Goal: Information Seeking & Learning: Learn about a topic

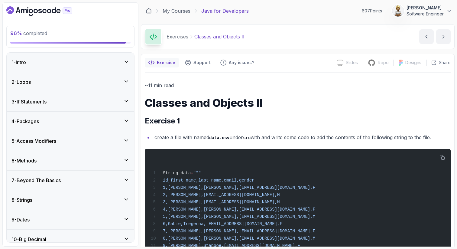
scroll to position [3210, 0]
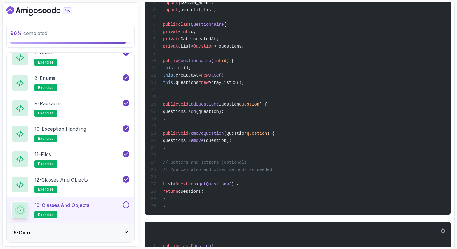
click at [279, 150] on div "import java.util.ArrayList; import java.util.Date; import java.util.List; publi…" at bounding box center [298, 93] width 296 height 236
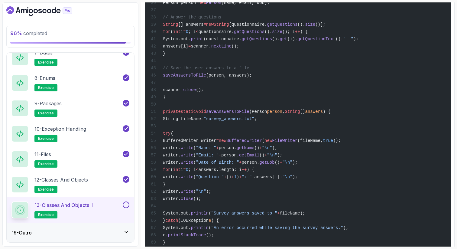
scroll to position [4073, 0]
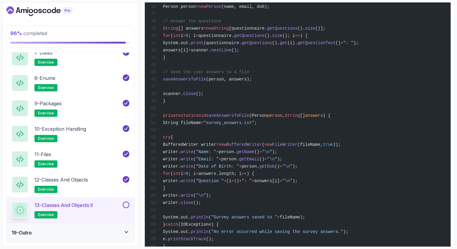
click at [124, 203] on button at bounding box center [126, 204] width 7 height 7
click at [129, 229] on icon at bounding box center [126, 232] width 6 height 6
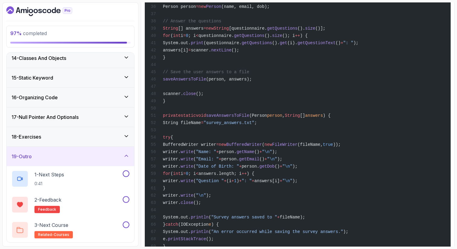
scroll to position [183, 0]
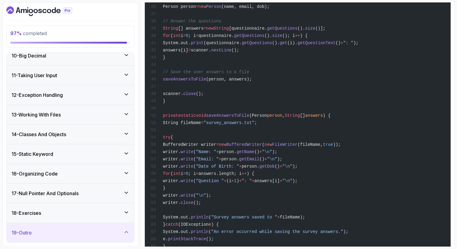
click at [103, 232] on div "19 - Outro" at bounding box center [70, 232] width 118 height 7
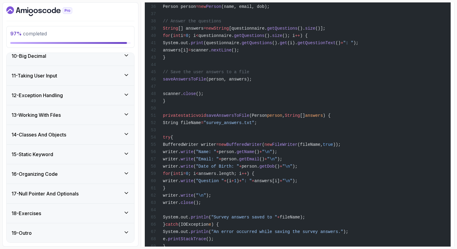
click at [118, 229] on div "19 - Outro" at bounding box center [70, 232] width 118 height 7
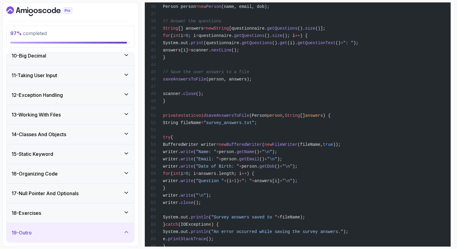
click at [127, 232] on icon at bounding box center [126, 232] width 3 height 2
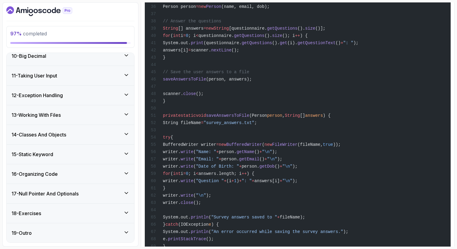
click at [127, 232] on icon at bounding box center [126, 232] width 3 height 2
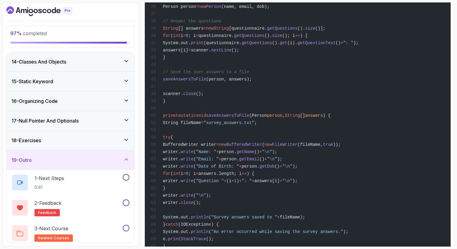
scroll to position [260, 0]
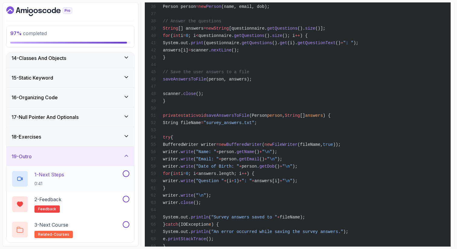
click at [108, 173] on div "1 - Next Steps 0:41" at bounding box center [66, 178] width 110 height 17
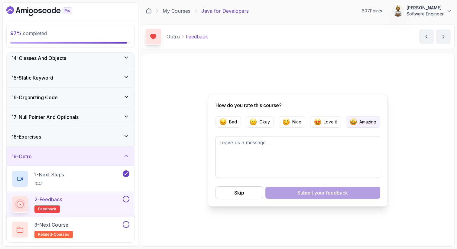
click at [368, 122] on p "Amazing" at bounding box center [367, 122] width 17 height 6
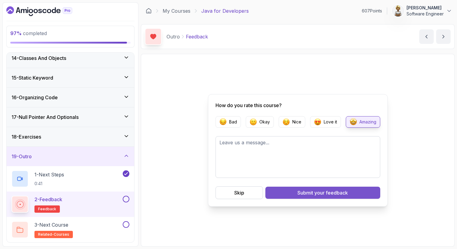
click at [306, 194] on div "Submit your feedback" at bounding box center [322, 192] width 50 height 7
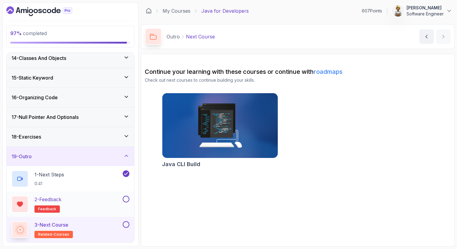
click at [128, 198] on button at bounding box center [126, 198] width 7 height 7
click at [127, 223] on button at bounding box center [126, 224] width 7 height 7
click at [127, 134] on icon at bounding box center [126, 136] width 6 height 6
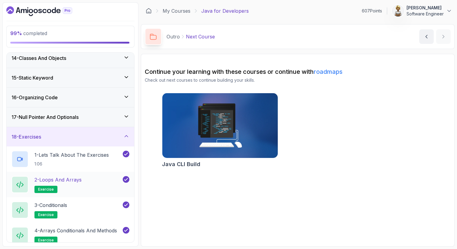
click at [96, 176] on div "2 - Loops and Arrays exercise" at bounding box center [66, 184] width 110 height 17
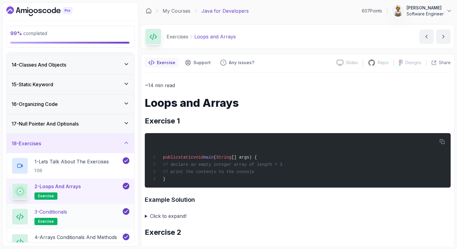
scroll to position [183, 0]
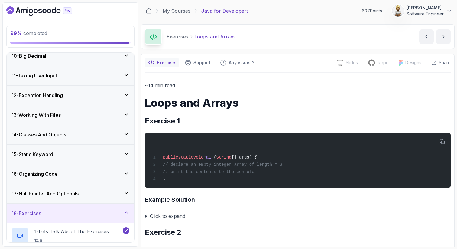
click at [127, 211] on icon at bounding box center [126, 212] width 6 height 6
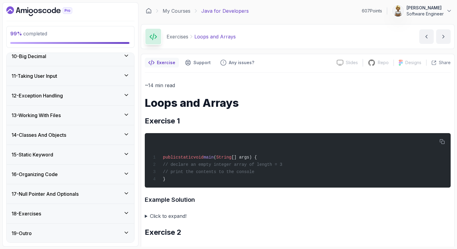
click at [126, 231] on icon at bounding box center [126, 232] width 6 height 6
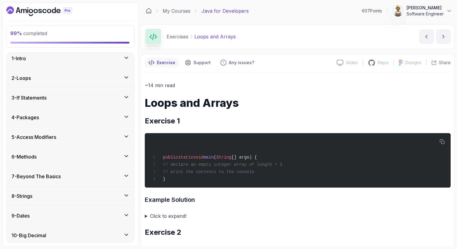
scroll to position [0, 0]
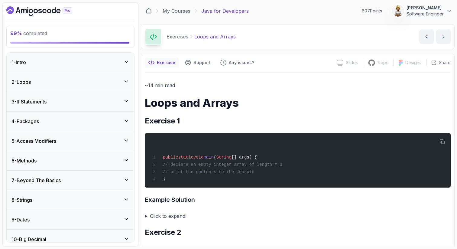
click at [123, 61] on icon at bounding box center [126, 62] width 6 height 6
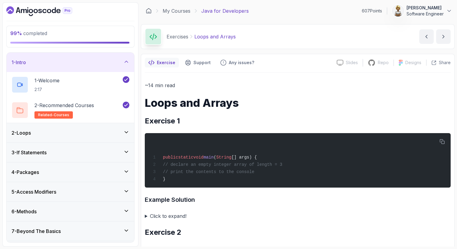
click at [126, 61] on icon at bounding box center [126, 62] width 6 height 6
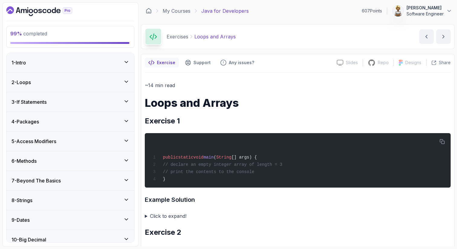
click at [125, 81] on icon at bounding box center [126, 82] width 3 height 2
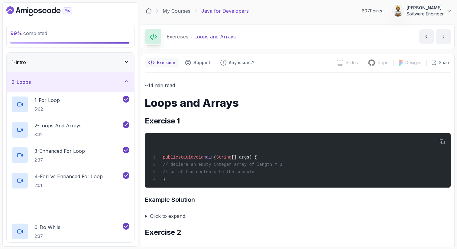
click at [125, 80] on icon at bounding box center [126, 81] width 6 height 6
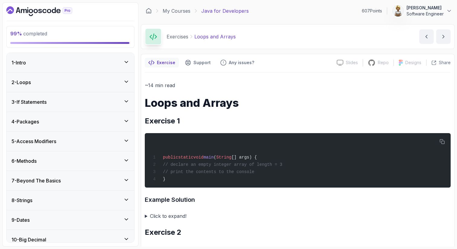
click at [239, 213] on summary "Click to expand!" at bounding box center [298, 216] width 306 height 8
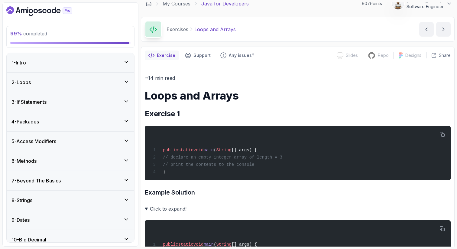
scroll to position [12, 0]
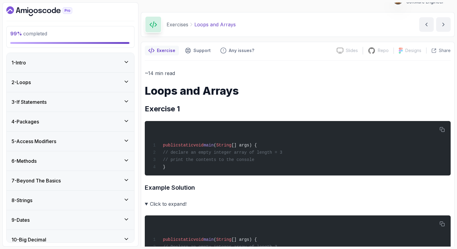
click at [139, 229] on div "99 % completed 1 - Intro 2 - Loops 3 - If Statements 4 - Packages 5 - Access Mo…" at bounding box center [228, 124] width 452 height 244
click at [7, 232] on div "10 - Big Decimal" at bounding box center [71, 239] width 128 height 19
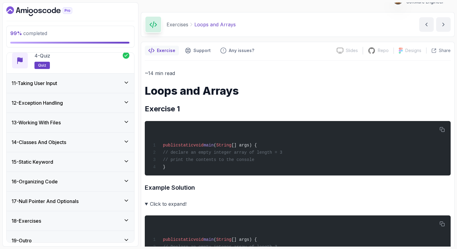
scroll to position [285, 0]
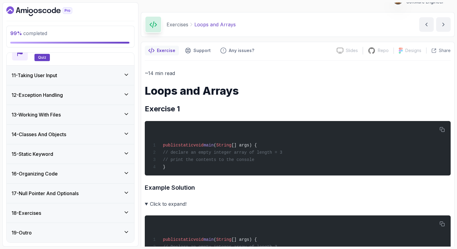
click at [126, 212] on icon at bounding box center [126, 213] width 3 height 2
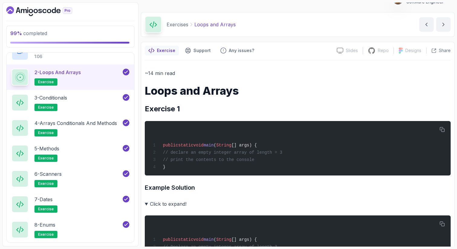
scroll to position [513, 0]
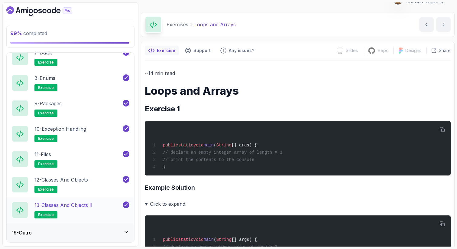
click at [103, 211] on div "13 - Classes and Objects II exercise" at bounding box center [66, 209] width 110 height 17
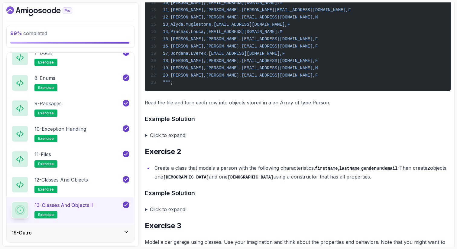
scroll to position [415, 0]
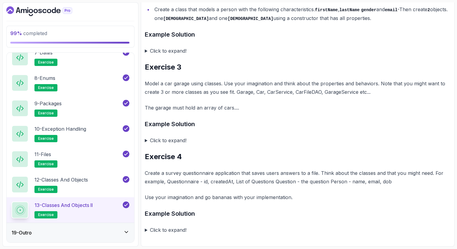
click at [146, 229] on summary "Click to expand!" at bounding box center [298, 229] width 306 height 8
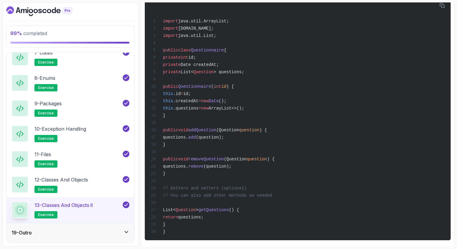
scroll to position [657, 0]
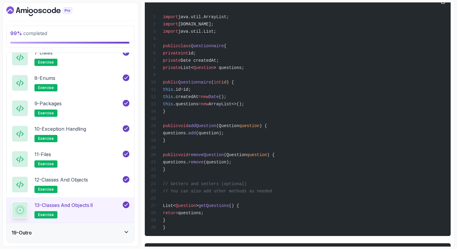
click at [232, 217] on div "import java.util.ArrayList; import java.util.Date; import java.util.List; publi…" at bounding box center [298, 114] width 296 height 236
click at [203, 215] on span "questions;" at bounding box center [190, 212] width 25 height 5
click at [178, 215] on span "return" at bounding box center [170, 212] width 15 height 5
click at [244, 229] on div "import java.util.ArrayList; import java.util.Date; import java.util.List; publi…" at bounding box center [298, 114] width 296 height 236
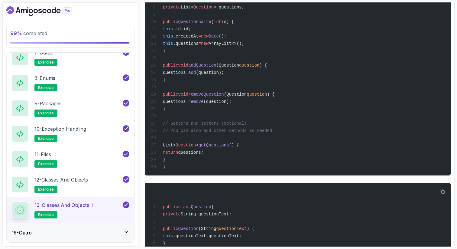
scroll to position [729, 0]
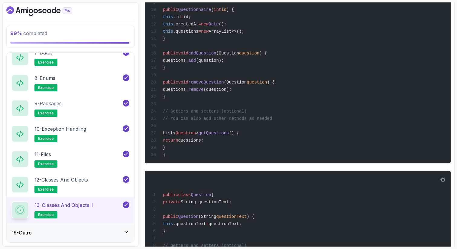
click at [236, 159] on div "import java.util.ArrayList; import java.util.Date; import java.util.List; publi…" at bounding box center [298, 42] width 296 height 236
click at [230, 191] on div "public class Question { private String questionText; public Question (String qu…" at bounding box center [298, 234] width 296 height 120
click at [203, 199] on div "public class Question { private String questionText; public Question (String qu…" at bounding box center [298, 234] width 296 height 120
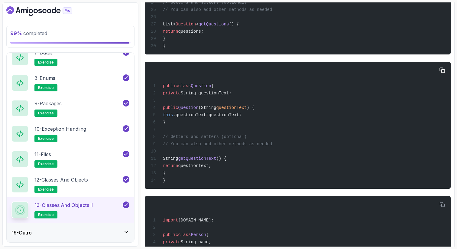
scroll to position [850, 0]
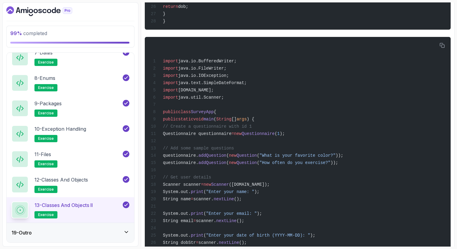
scroll to position [1237, 0]
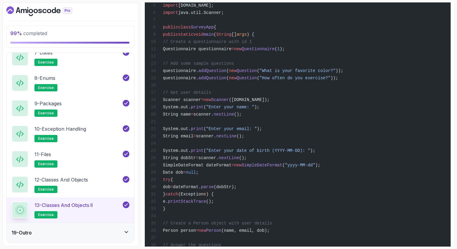
scroll to position [1321, 0]
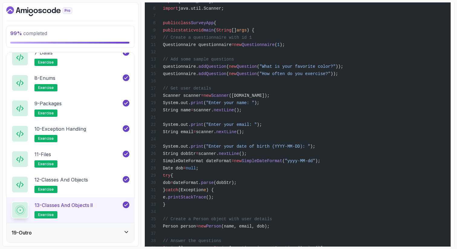
click at [239, 208] on div "import java.io.BufferedWriter; import java.io.FileWriter; import java.io.IOExce…" at bounding box center [298, 218] width 296 height 533
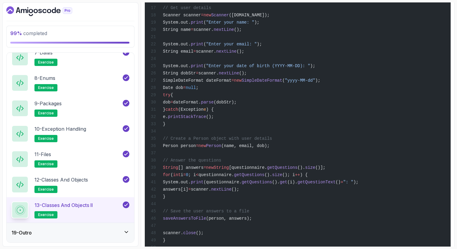
scroll to position [1418, 0]
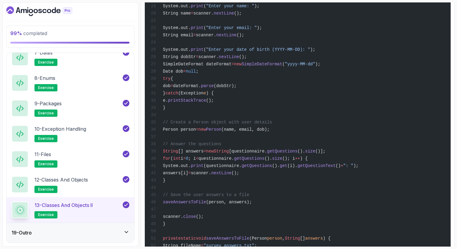
click at [208, 221] on div "import java.io.BufferedWriter; import java.io.FileWriter; import java.io.IOExce…" at bounding box center [298, 121] width 296 height 533
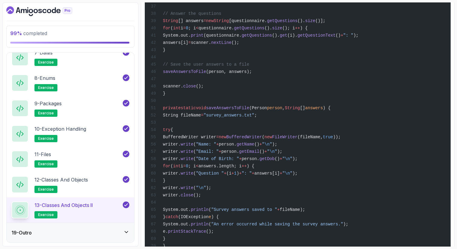
scroll to position [1563, 0]
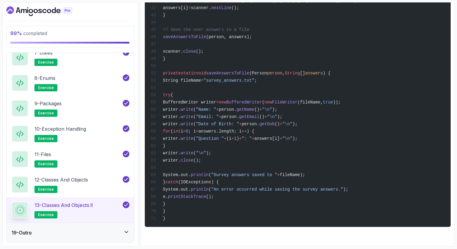
scroll to position [1633, 0]
drag, startPoint x: 183, startPoint y: 74, endPoint x: 190, endPoint y: 208, distance: 134.1
copy code "String fileName = "survey_answers.txt" ; try { BufferedWriter writer = new Buff…"
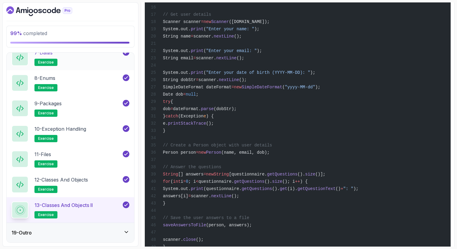
scroll to position [1157, 0]
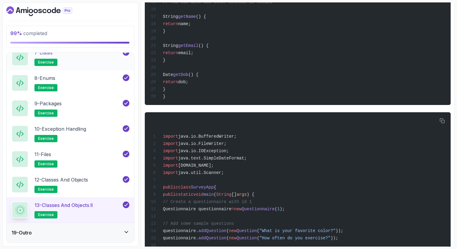
click at [96, 61] on div "7 - Dates exercise" at bounding box center [66, 57] width 110 height 17
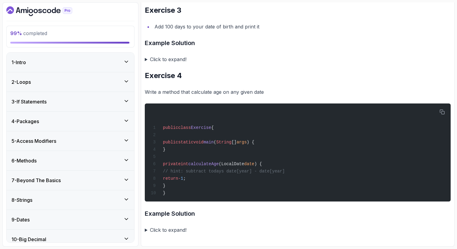
click at [117, 59] on div "1 - Intro" at bounding box center [70, 62] width 118 height 7
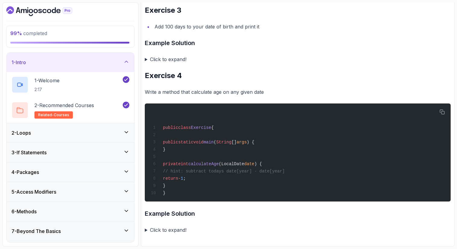
click at [121, 130] on div "2 - Loops" at bounding box center [70, 132] width 118 height 7
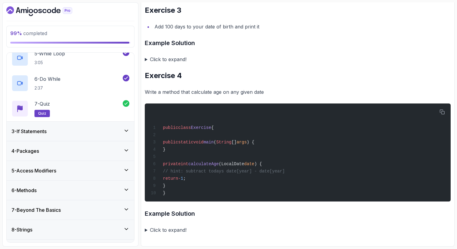
scroll to position [157, 0]
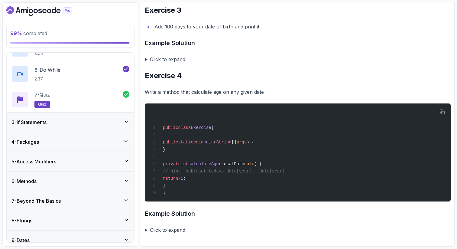
click at [121, 130] on div "3 - If Statements" at bounding box center [71, 121] width 128 height 19
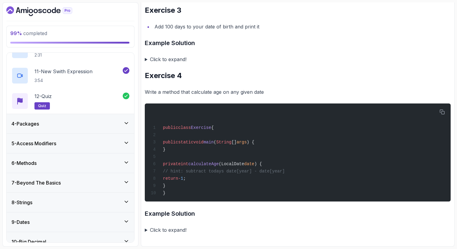
click at [121, 125] on div "4 - Packages" at bounding box center [70, 123] width 118 height 7
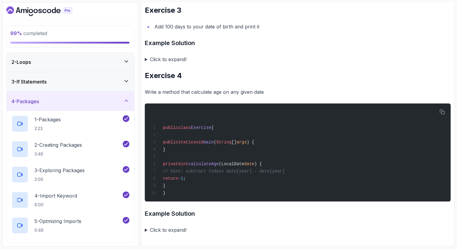
scroll to position [203, 0]
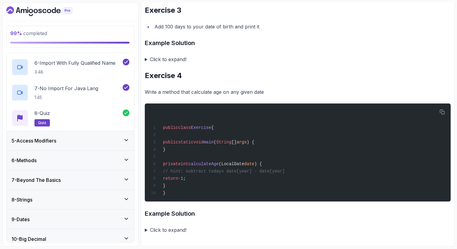
click at [107, 137] on div "5 - Access Modifiers" at bounding box center [70, 140] width 118 height 7
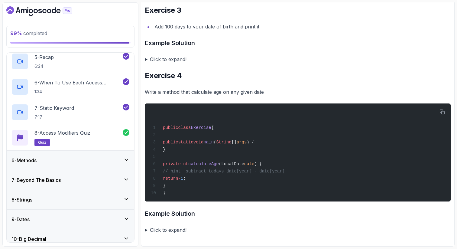
click at [110, 158] on div "6 - Methods" at bounding box center [70, 160] width 118 height 7
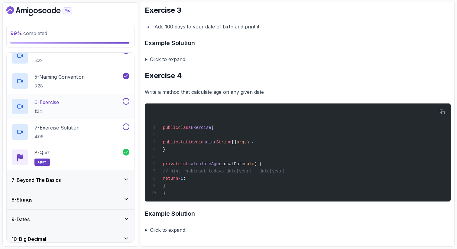
click at [68, 103] on div "6 - Exercise 1:24" at bounding box center [66, 106] width 110 height 17
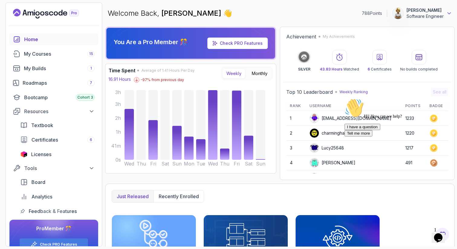
click at [449, 15] on icon at bounding box center [449, 13] width 6 height 6
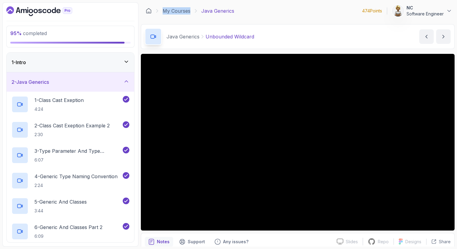
scroll to position [12, 0]
